Goal: Use online tool/utility: Use online tool/utility

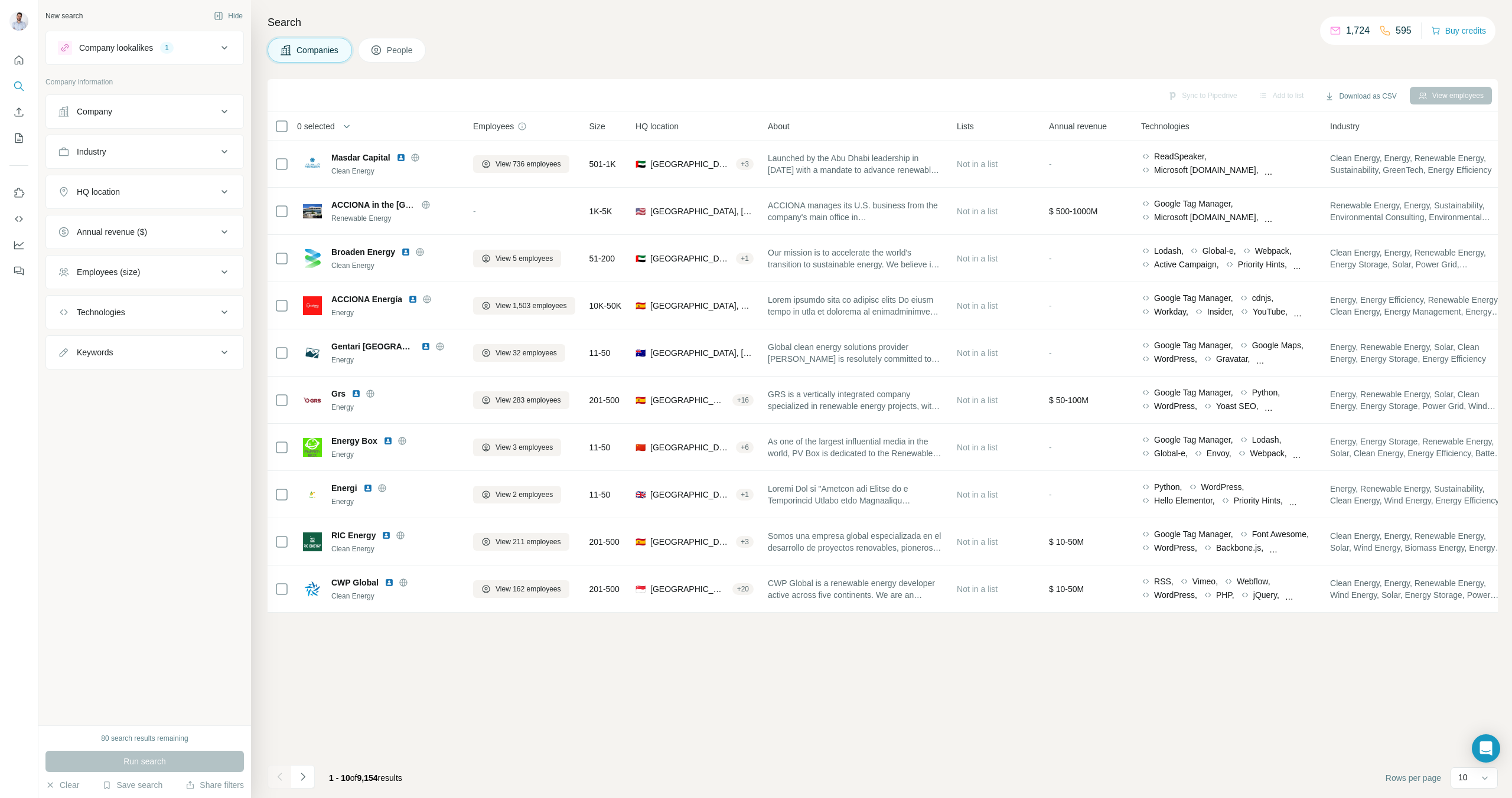
click at [168, 315] on div "Technologies" at bounding box center [137, 312] width 160 height 12
click at [218, 48] on icon at bounding box center [225, 48] width 15 height 15
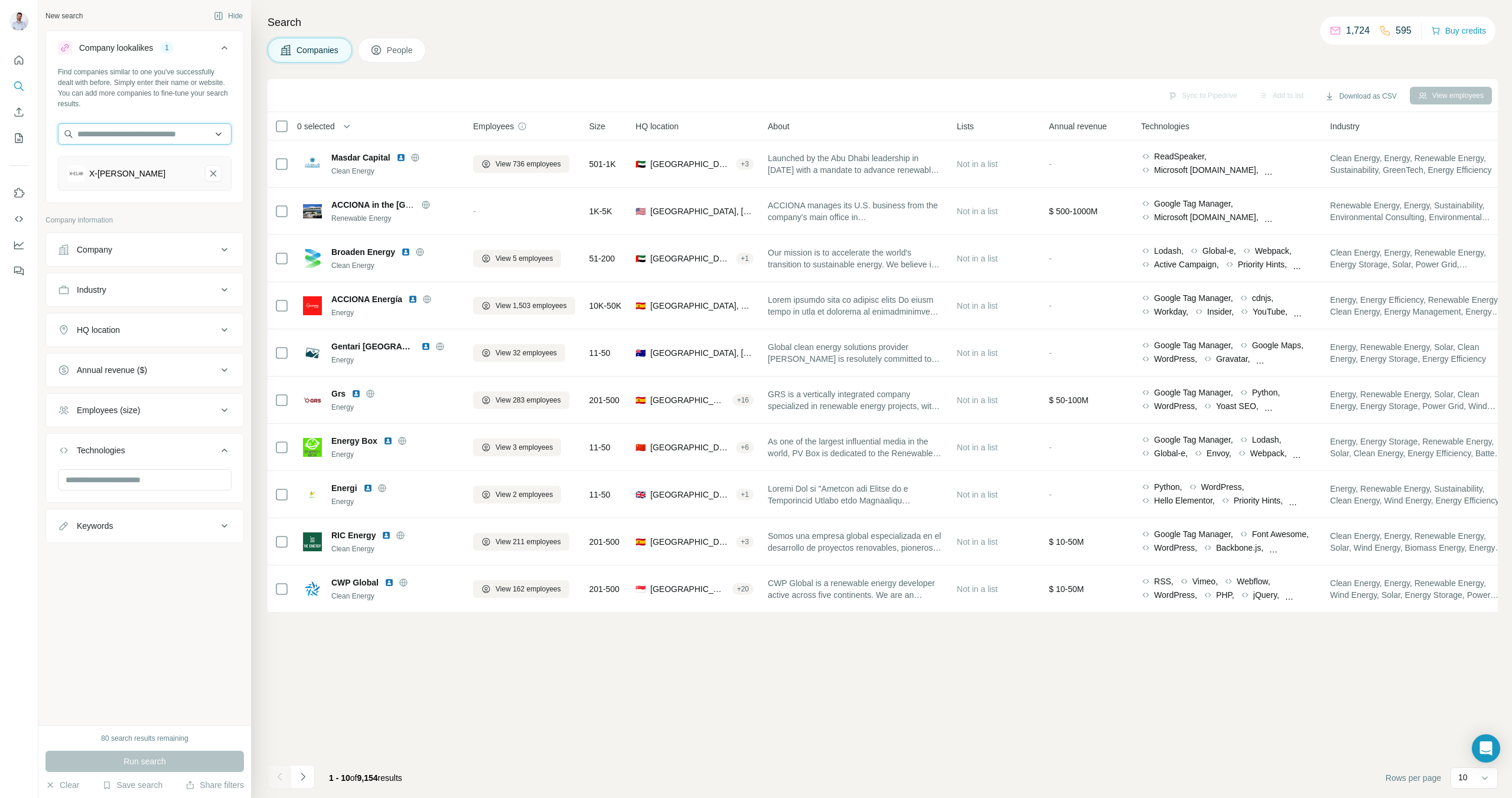
click at [130, 132] on input "text" at bounding box center [144, 133] width 174 height 21
click at [133, 122] on div "Find companies similar to one you've successfully dealt with before. Simply ent…" at bounding box center [144, 133] width 197 height 133
click at [134, 131] on input "text" at bounding box center [144, 133] width 174 height 21
paste input "**********"
type input "**********"
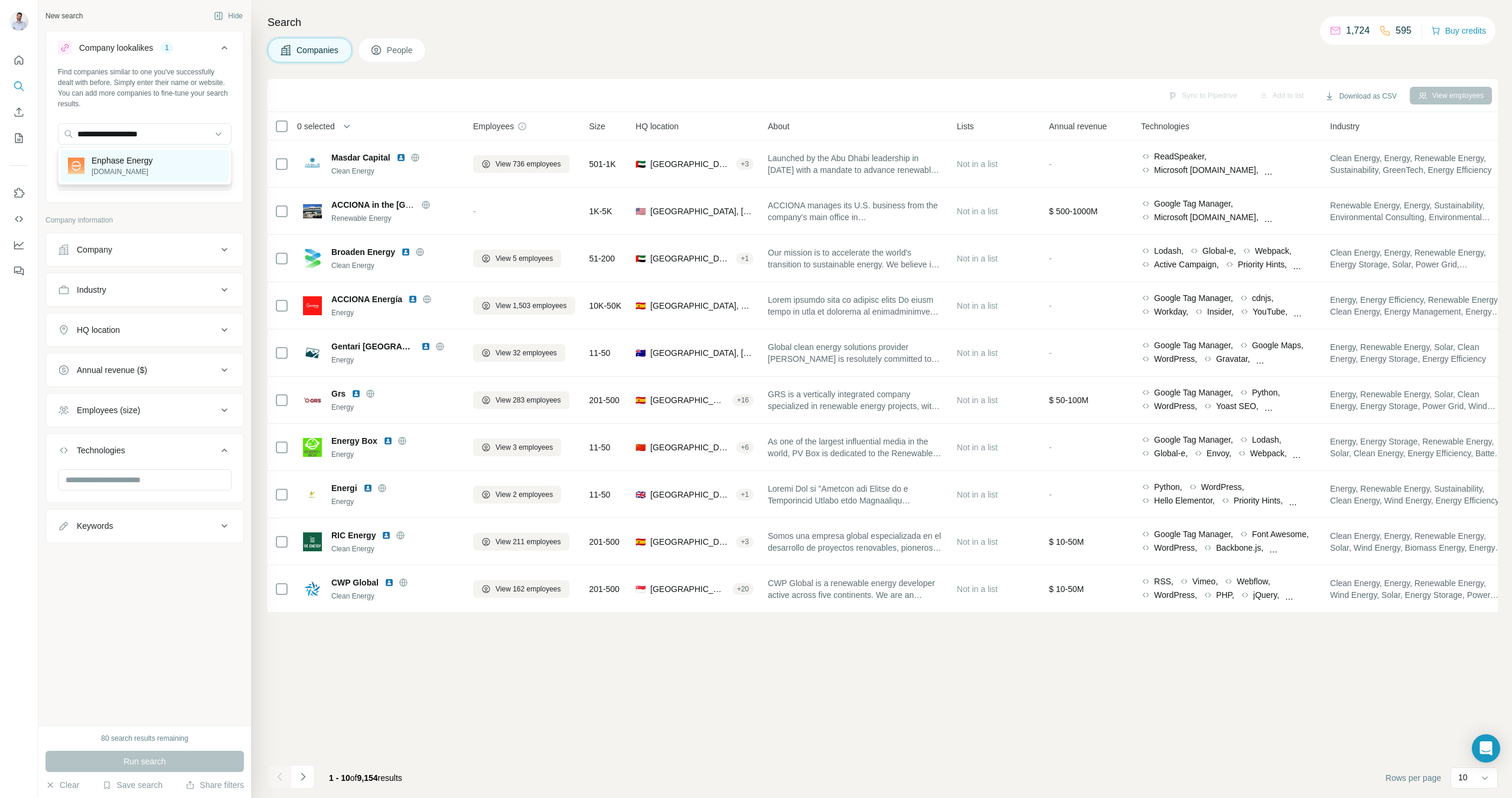
click at [112, 168] on p "[DOMAIN_NAME]" at bounding box center [122, 172] width 61 height 11
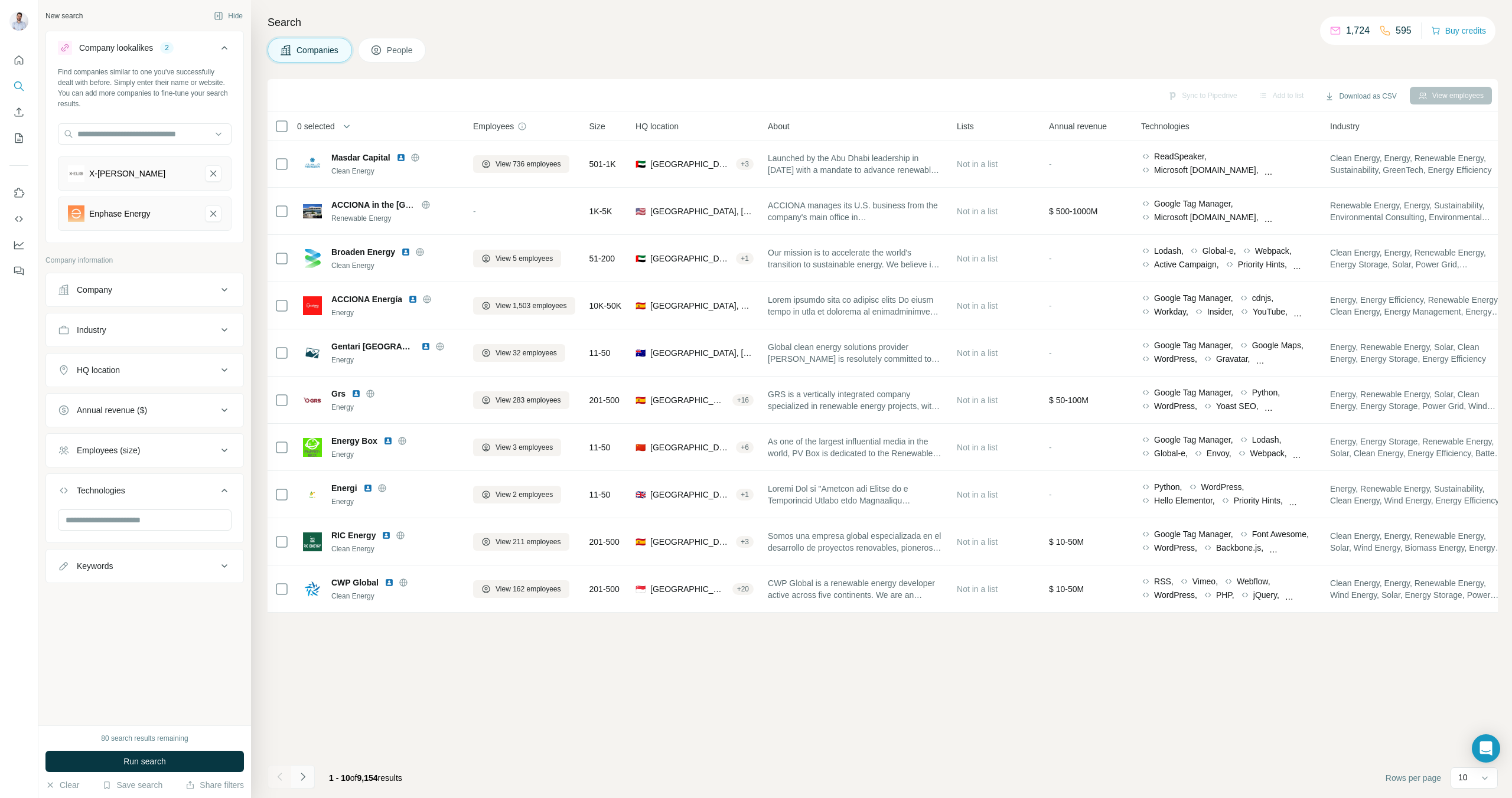
click at [301, 774] on icon "Navigate to next page" at bounding box center [302, 776] width 12 height 12
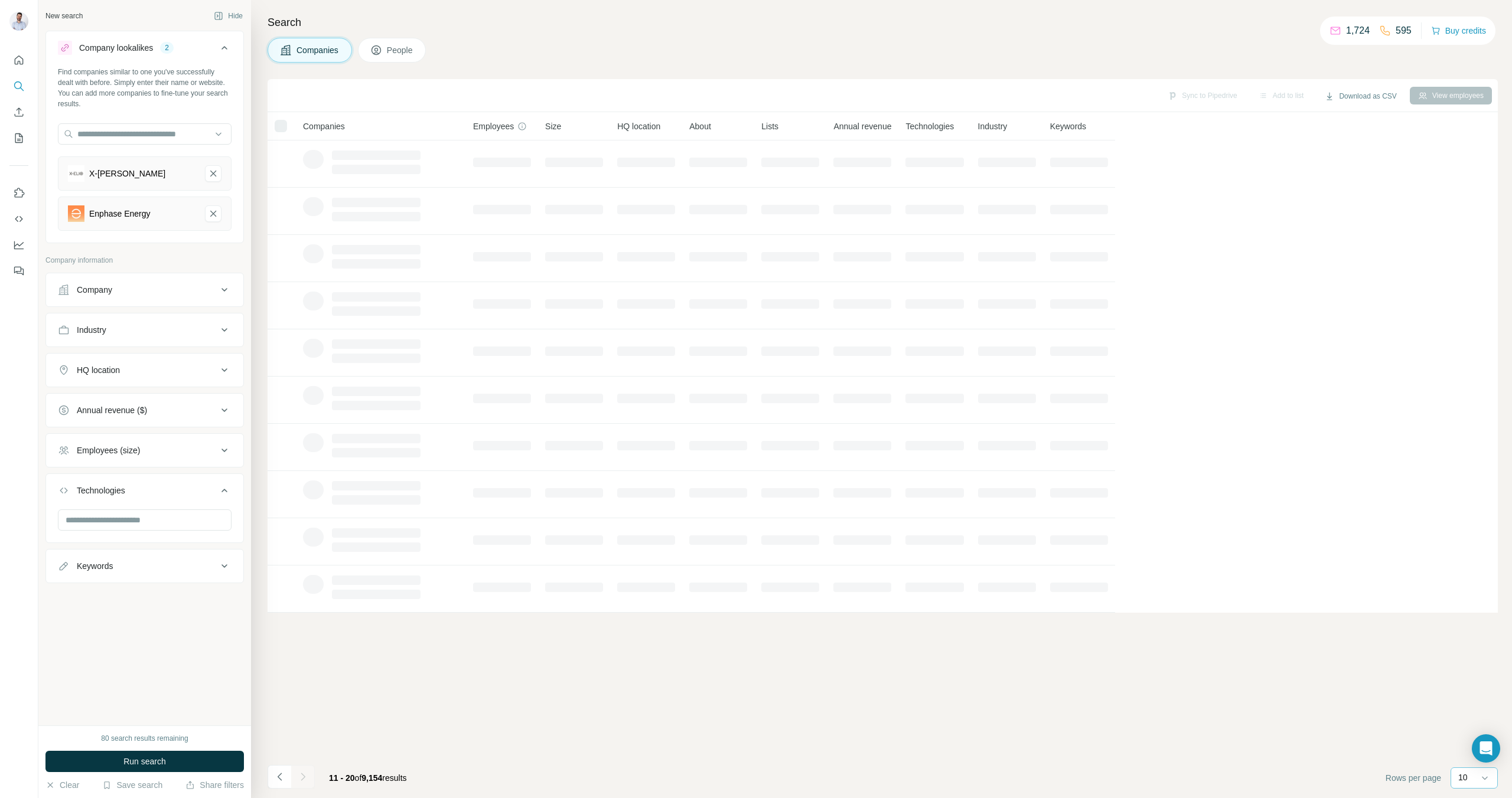
click at [1471, 782] on div "10" at bounding box center [1473, 777] width 29 height 12
click at [1466, 691] on p "60" at bounding box center [1465, 688] width 9 height 12
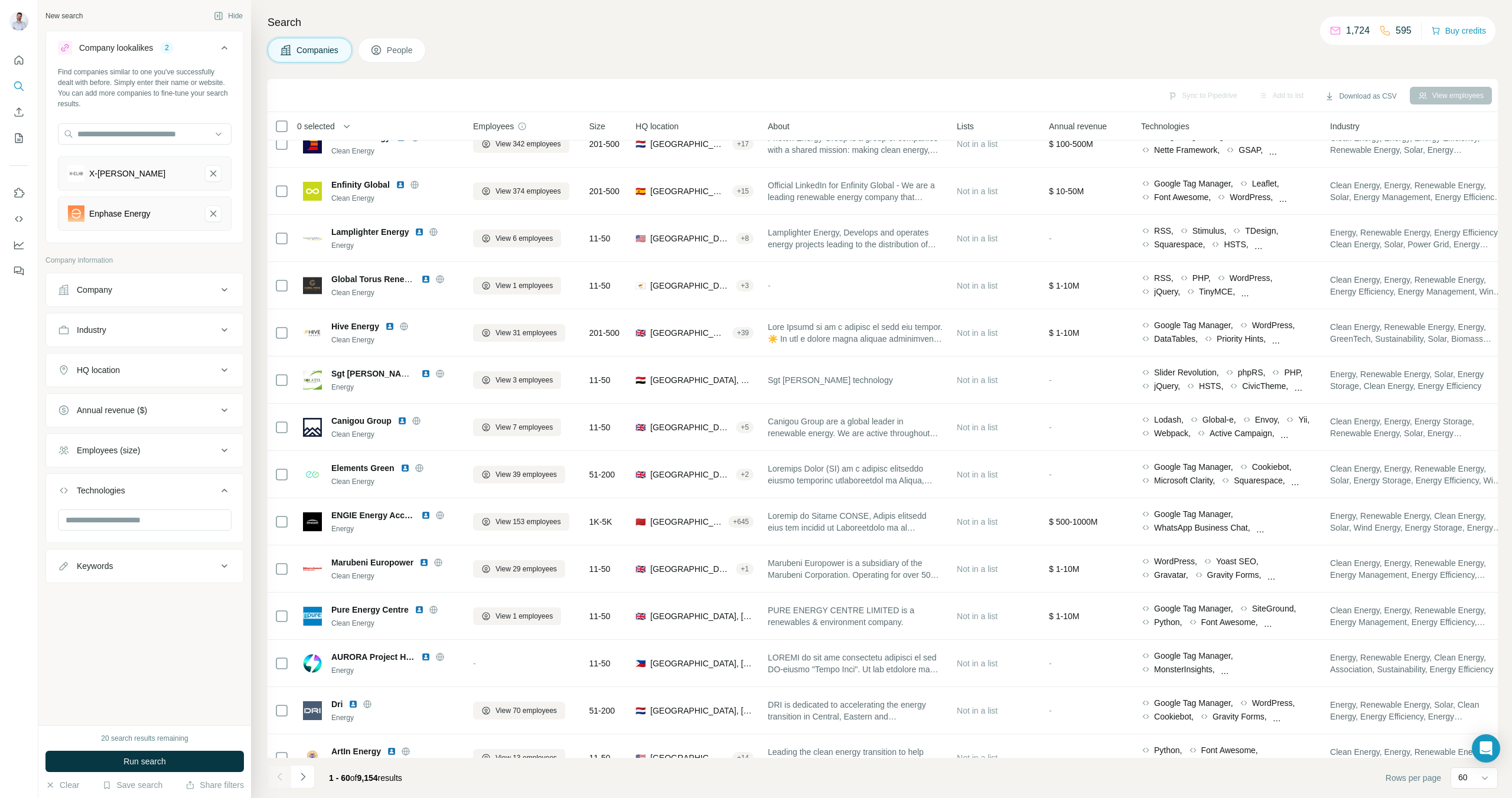
scroll to position [1373, 0]
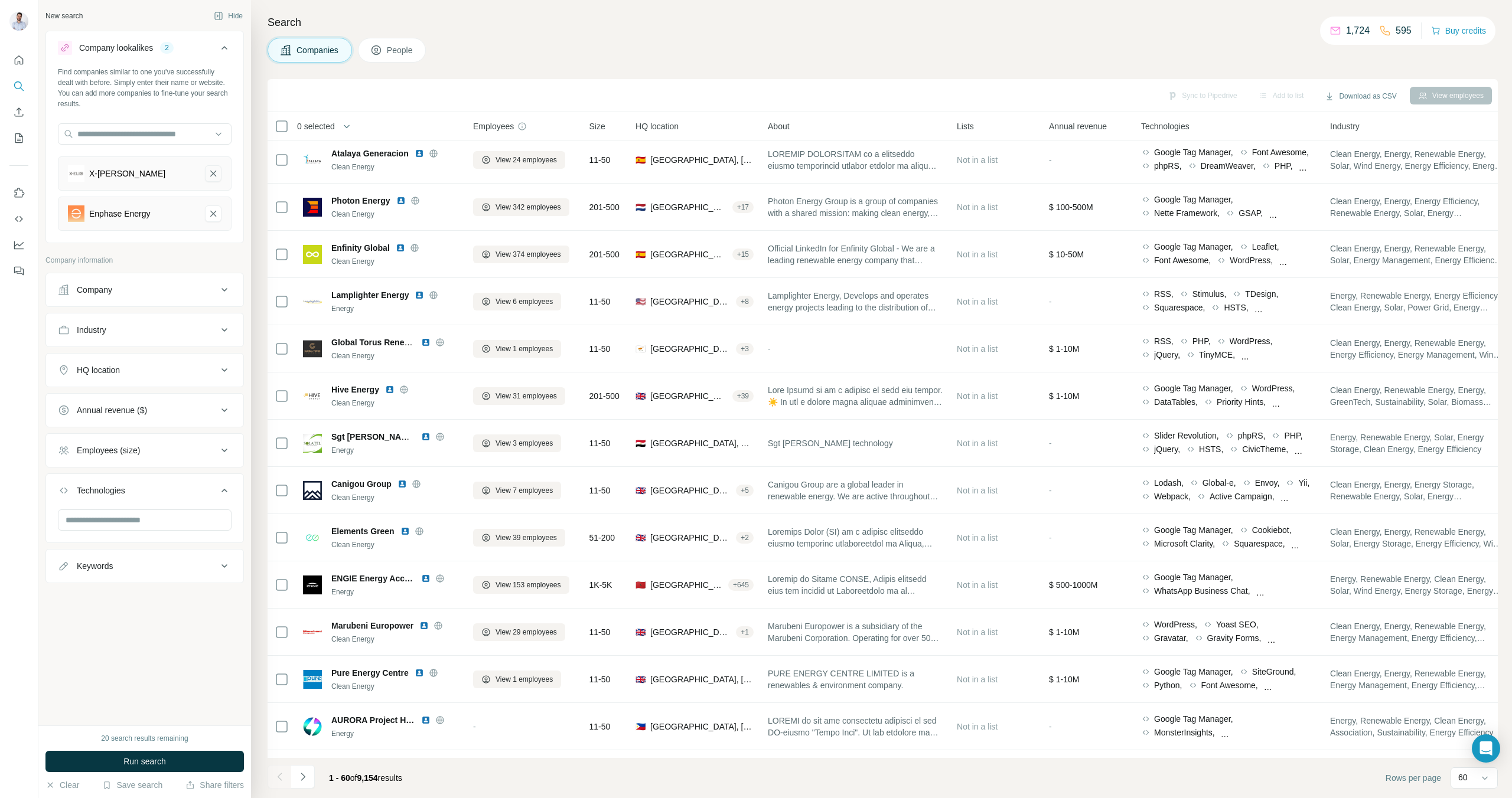
click at [208, 173] on icon "X-Elio-remove-button" at bounding box center [214, 173] width 11 height 12
click at [180, 764] on button "Run search" at bounding box center [144, 761] width 198 height 21
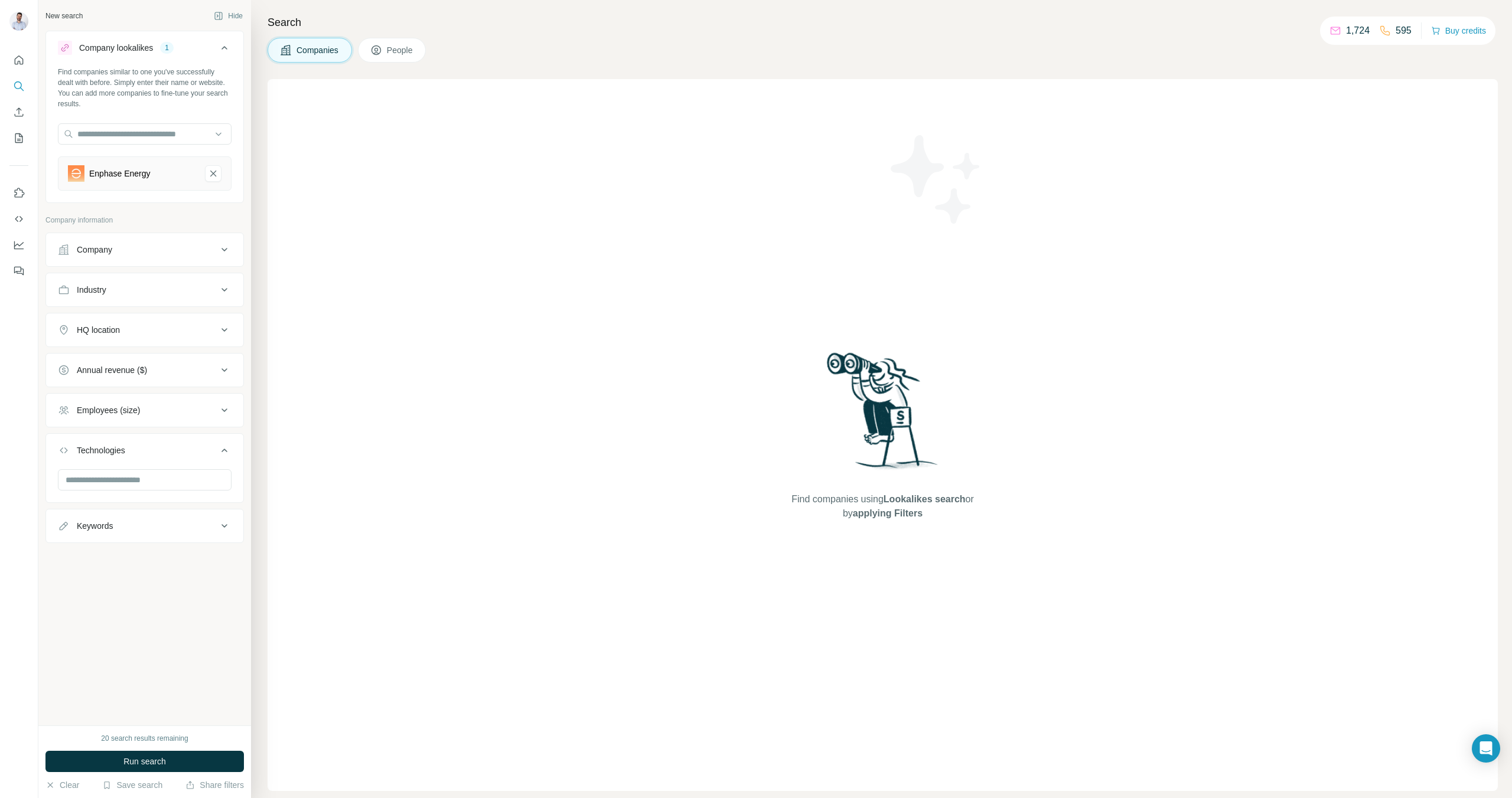
click at [894, 515] on span "applying Filters" at bounding box center [888, 513] width 69 height 10
click at [230, 49] on icon at bounding box center [225, 48] width 15 height 15
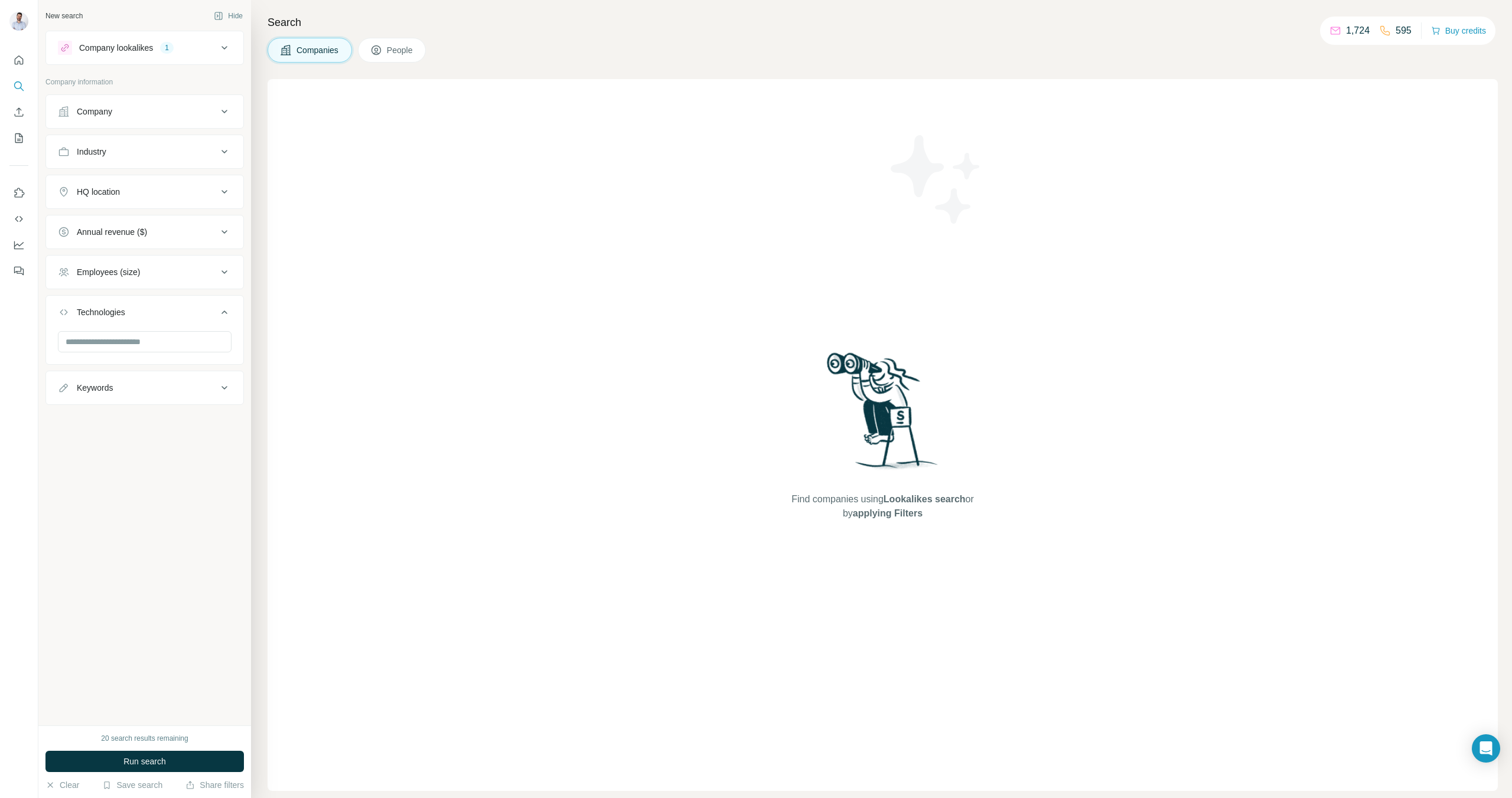
click at [148, 49] on div "Company lookalikes" at bounding box center [116, 47] width 74 height 12
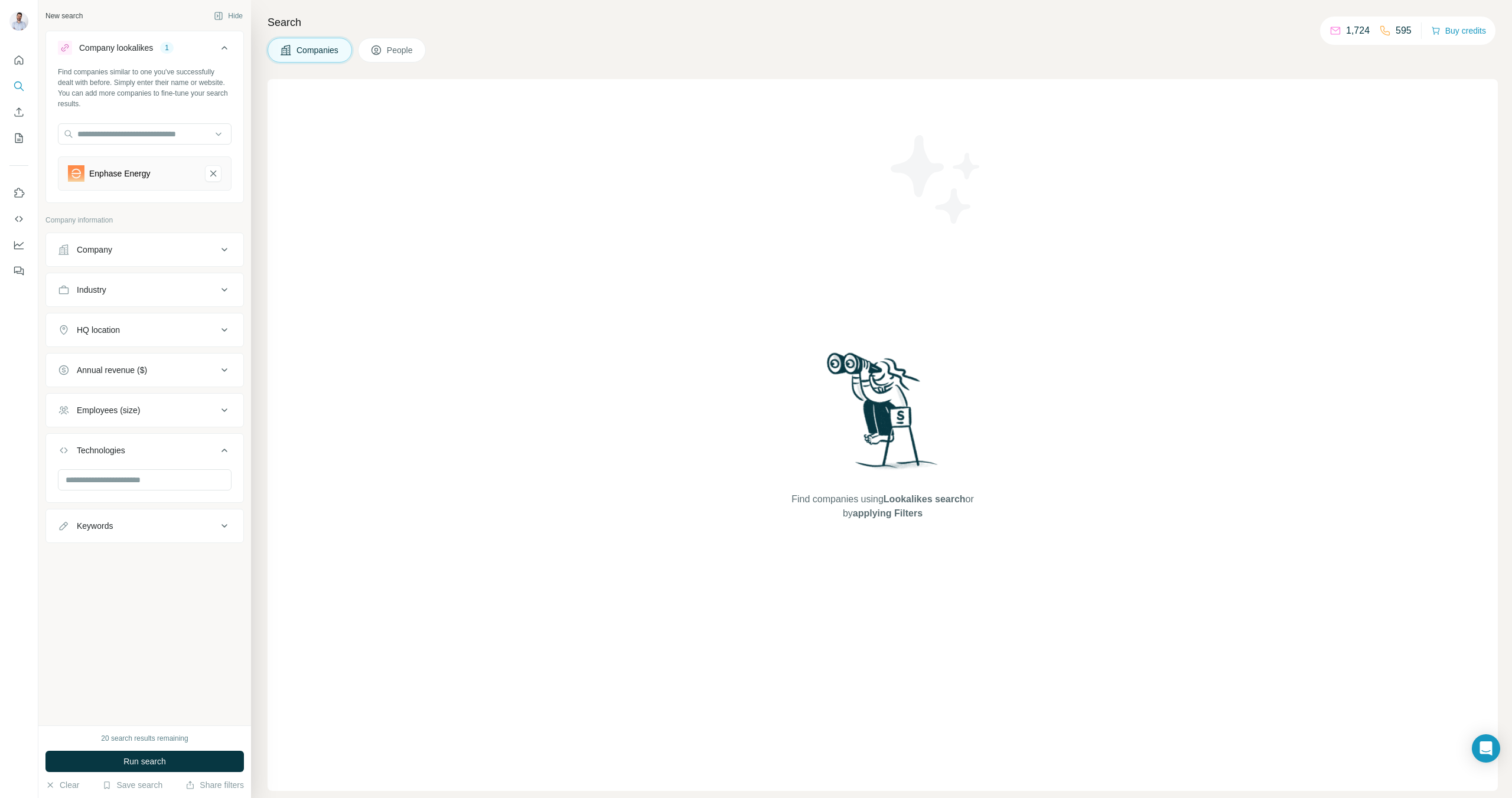
click at [161, 48] on div "Company lookalikes 1" at bounding box center [137, 48] width 160 height 15
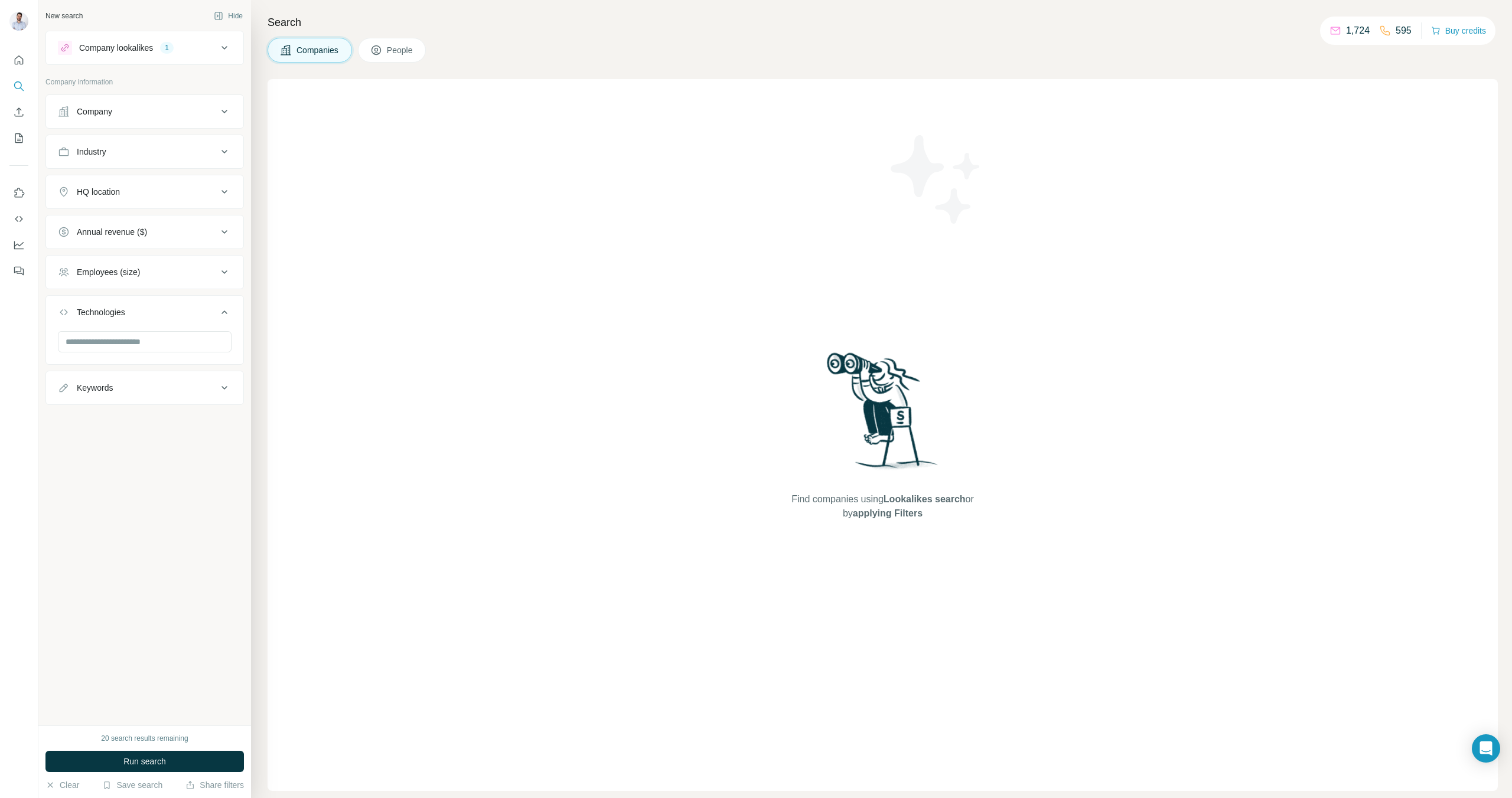
click at [161, 49] on div "Company lookalikes 1" at bounding box center [137, 48] width 160 height 15
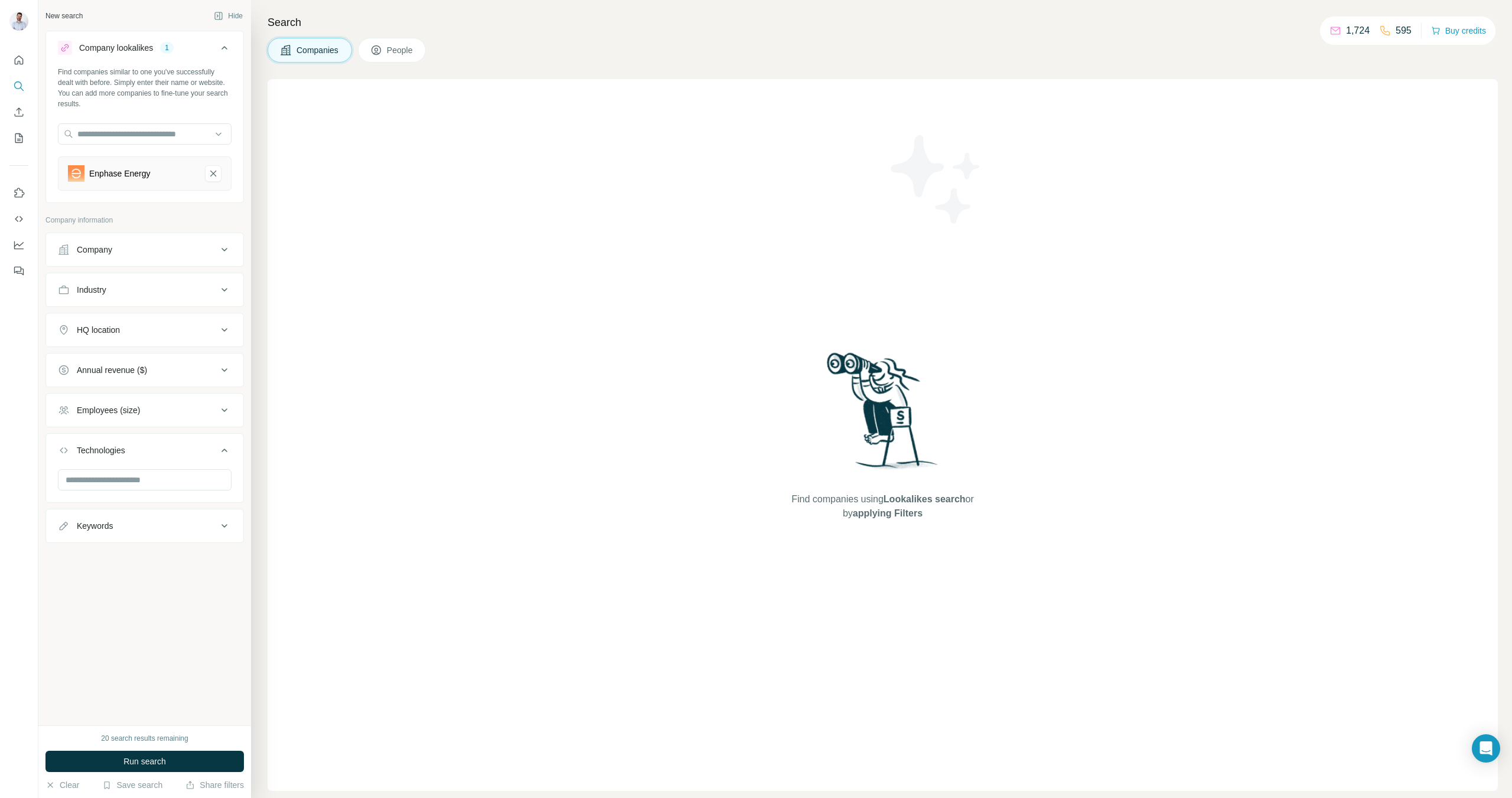
click at [127, 186] on div "Enphase Energy" at bounding box center [144, 173] width 174 height 34
click at [111, 257] on button "Company" at bounding box center [144, 249] width 197 height 28
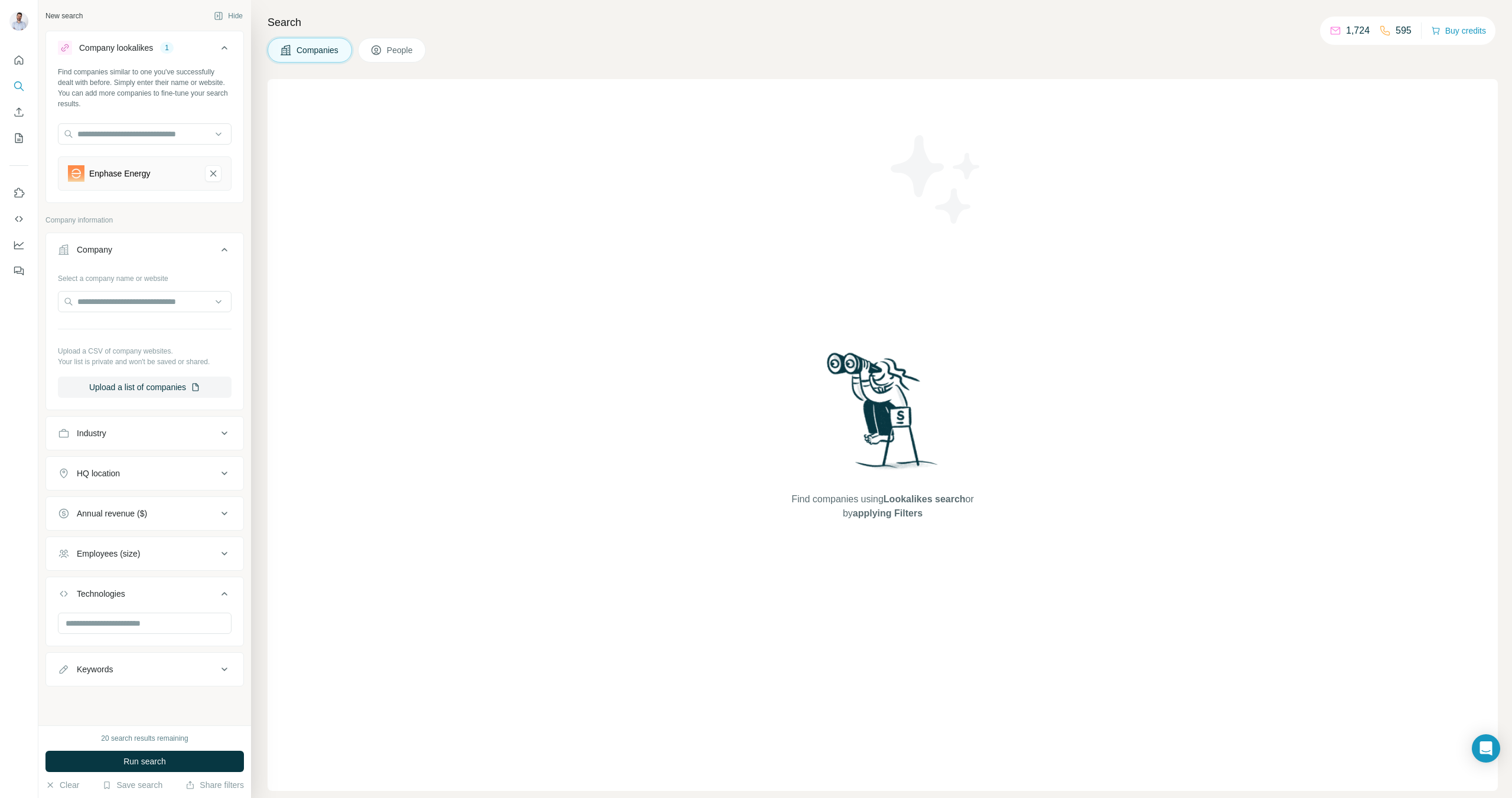
click at [161, 173] on div "Enphase Energy" at bounding box center [132, 173] width 128 height 16
drag, startPoint x: 148, startPoint y: 166, endPoint x: 156, endPoint y: 170, distance: 8.9
click at [149, 166] on div "Enphase Energy" at bounding box center [132, 173] width 128 height 16
click at [112, 171] on div "Enphase Energy" at bounding box center [120, 173] width 61 height 12
click at [74, 301] on input "text" at bounding box center [144, 301] width 174 height 21
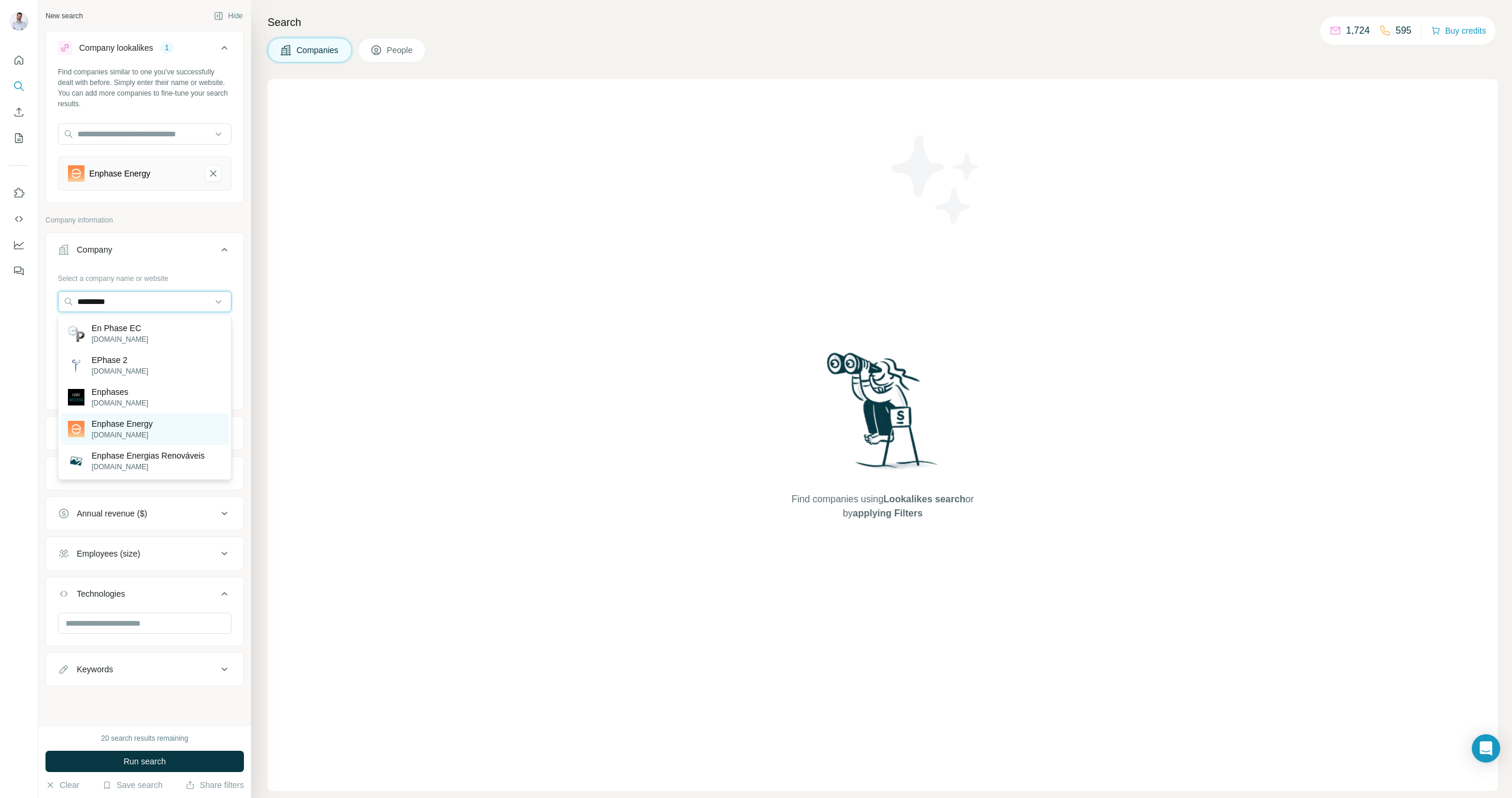
type input "*********"
click at [128, 431] on p "[DOMAIN_NAME]" at bounding box center [122, 436] width 61 height 11
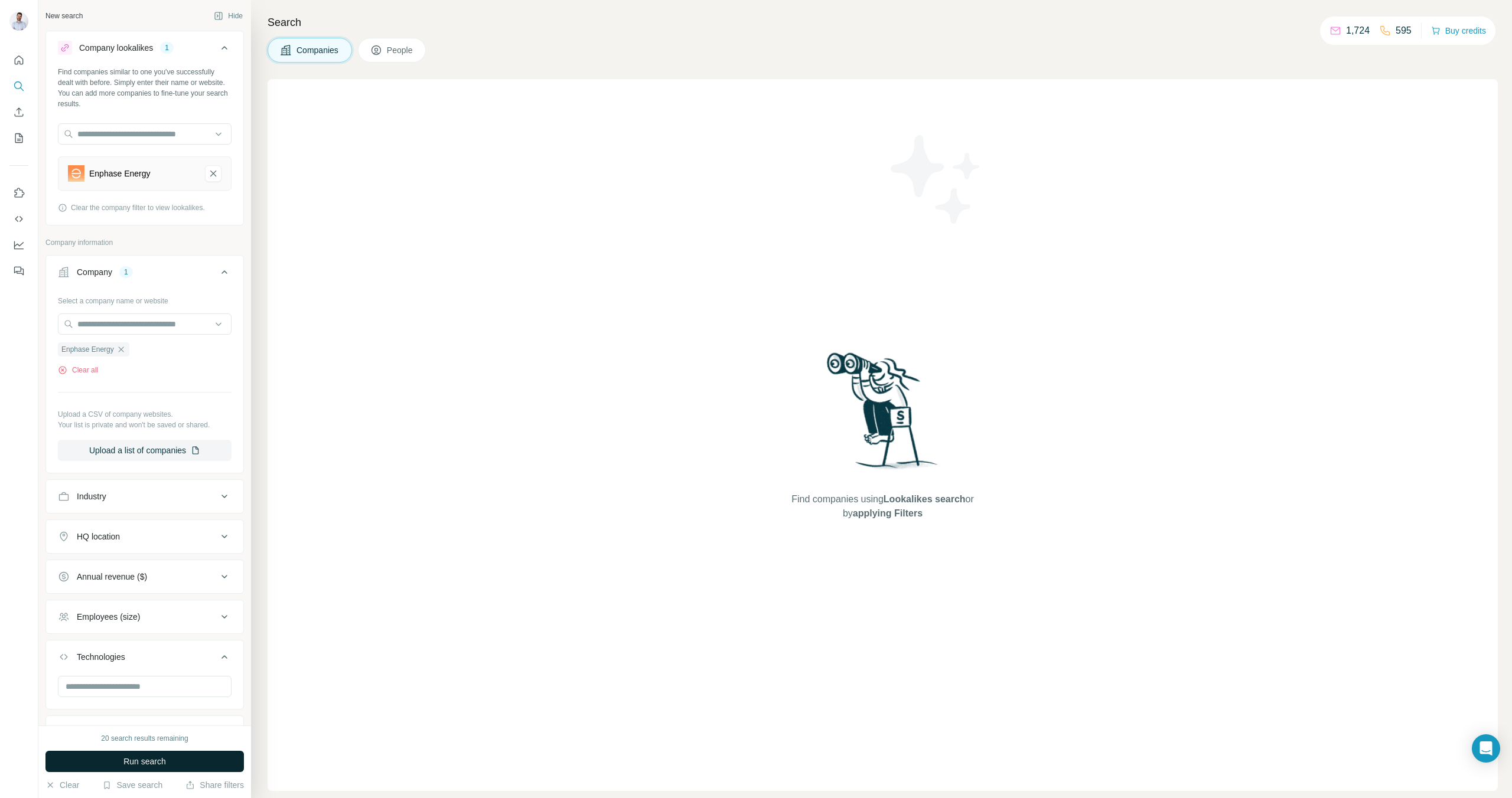
click at [119, 761] on button "Run search" at bounding box center [144, 761] width 198 height 21
click at [206, 761] on button "Close" at bounding box center [194, 769] width 37 height 21
